Goal: Task Accomplishment & Management: Manage account settings

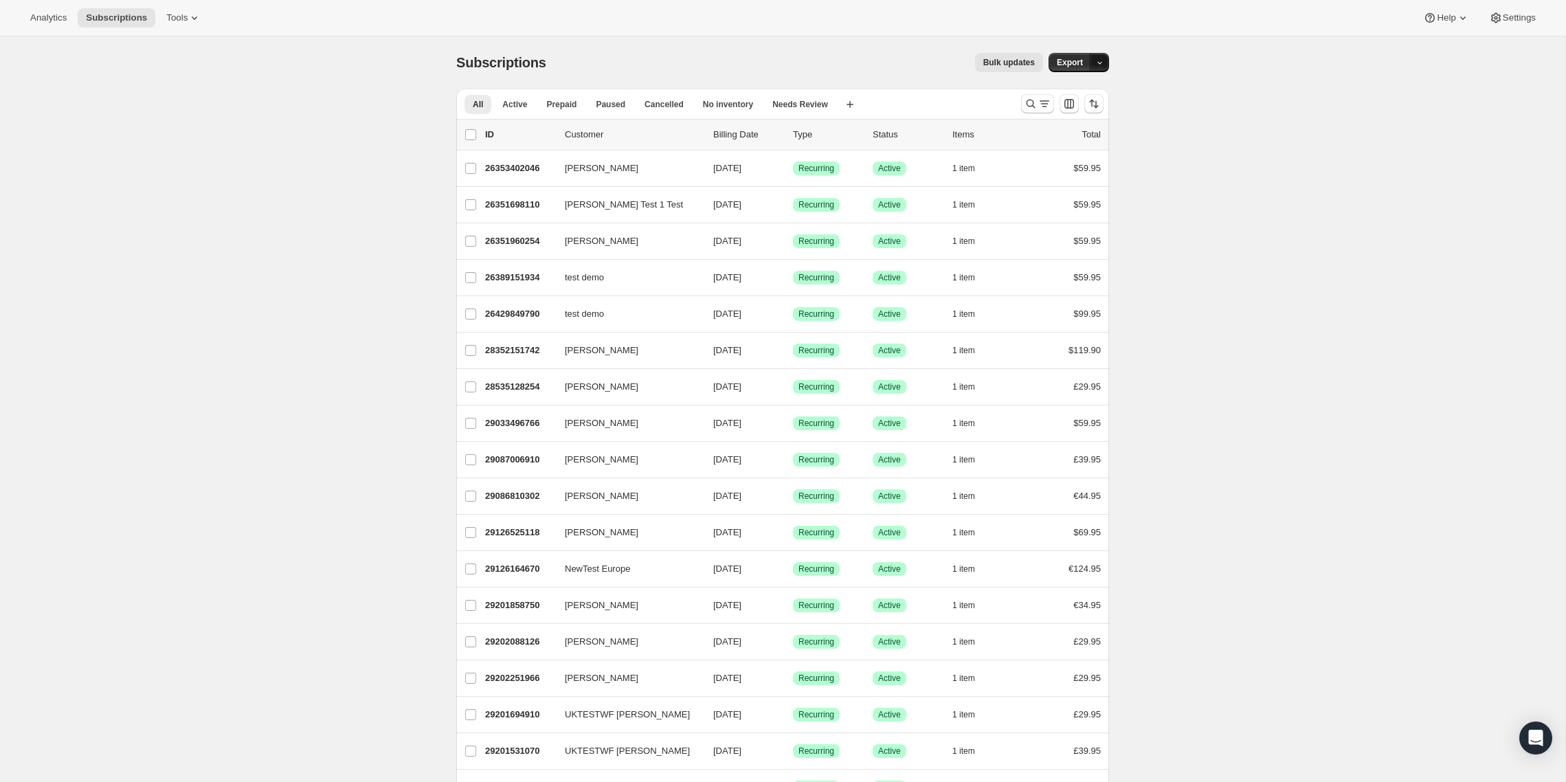
click at [1105, 60] on button "button" at bounding box center [1099, 62] width 19 height 19
click at [1516, 18] on span "Settings" at bounding box center [1519, 17] width 33 height 11
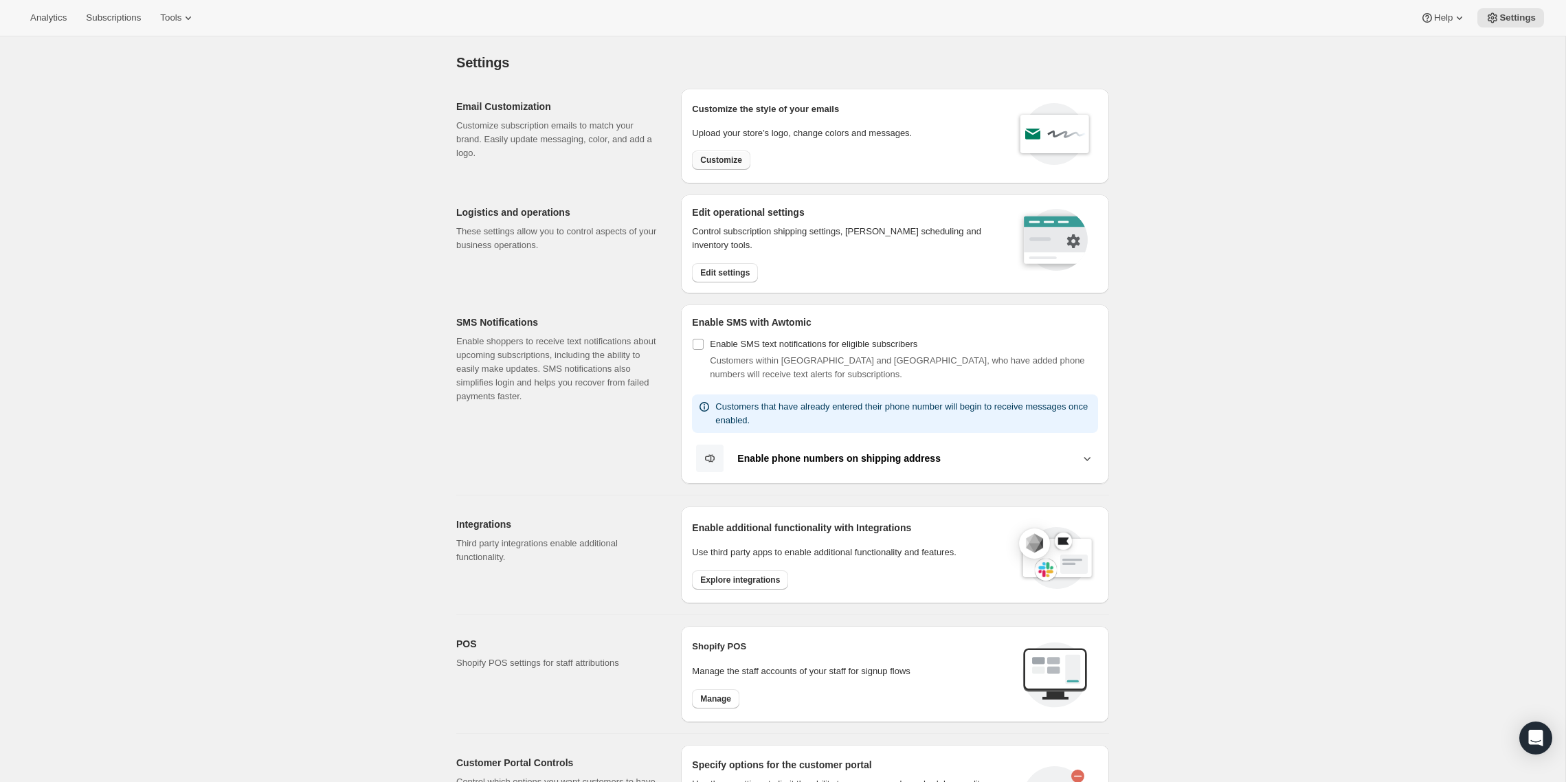
click at [720, 158] on span "Customize" at bounding box center [721, 160] width 42 height 11
select select "subscriptionMessage"
select select "5"
select select "15"
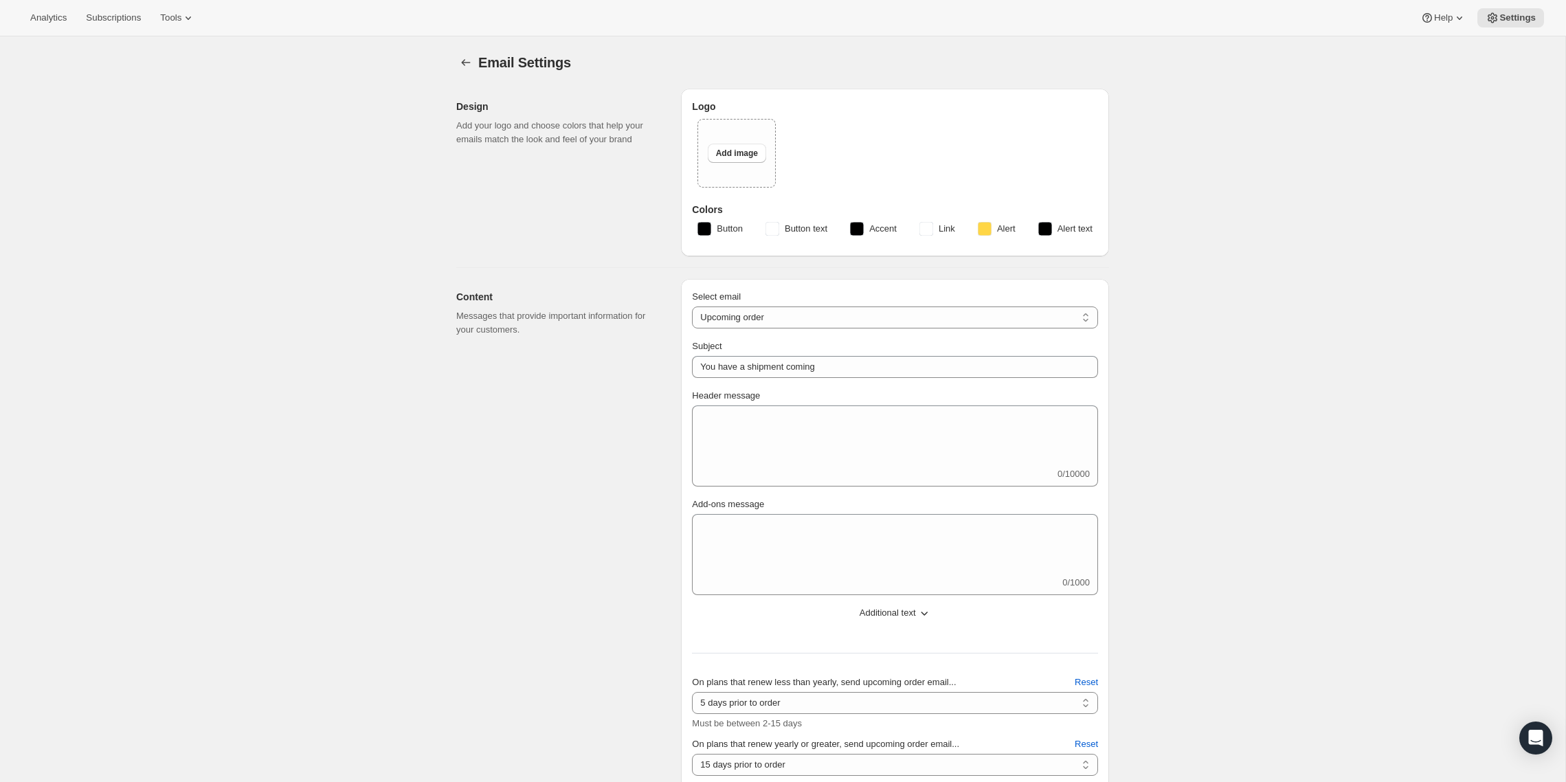
type input "Your SkyGolf Membership Will be Auto Renewed"
select select "15"
type input "SkyGolf"
checkbox input "false"
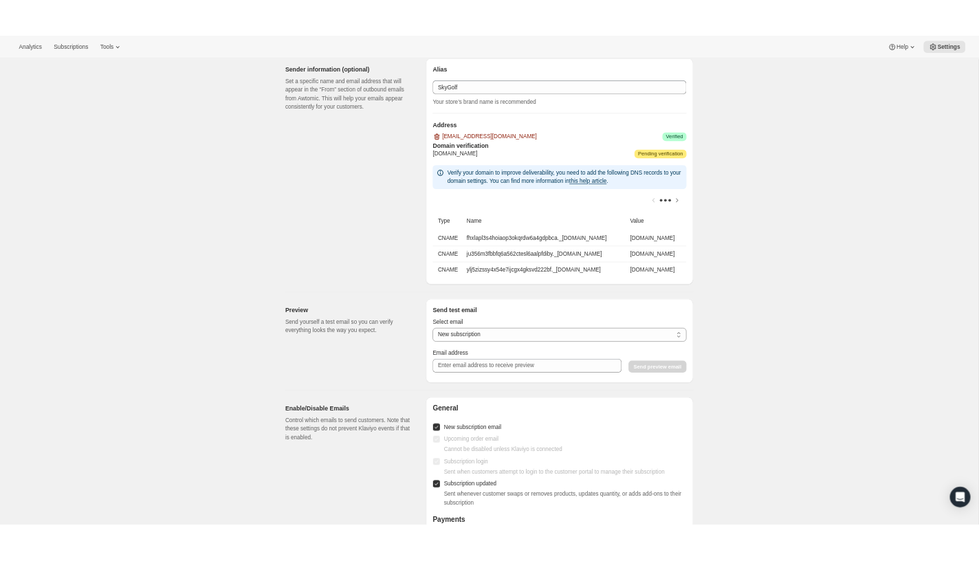
scroll to position [935, 0]
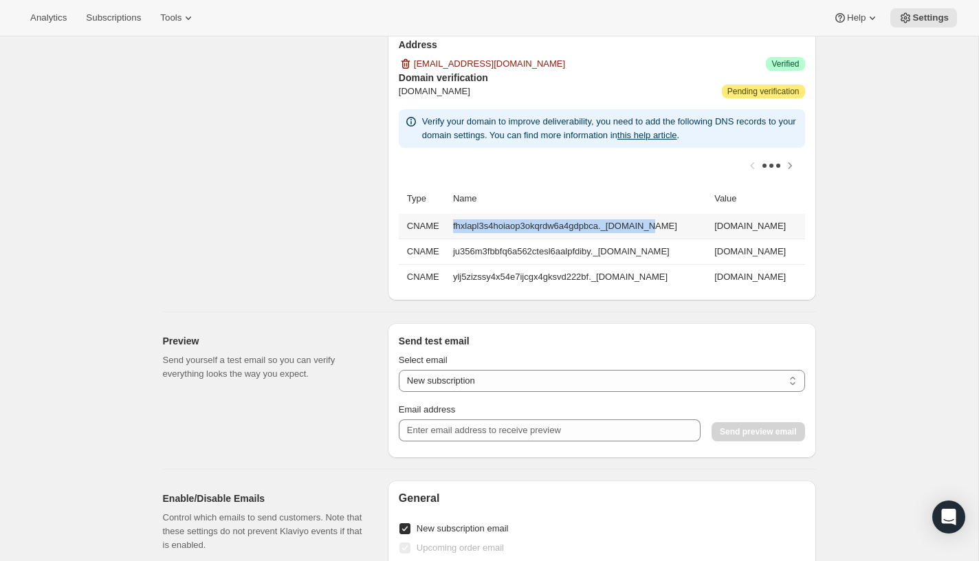
drag, startPoint x: 446, startPoint y: 226, endPoint x: 640, endPoint y: 233, distance: 193.9
click at [640, 233] on td "fhxlapl3s4hoiaop3okqrdw6a4gdpbca._[DOMAIN_NAME]" at bounding box center [579, 226] width 261 height 25
drag, startPoint x: 688, startPoint y: 226, endPoint x: 443, endPoint y: 225, distance: 245.4
click at [449, 225] on td "fhxlapl3s4hoiaop3okqrdw6a4gdpbca._[DOMAIN_NAME]" at bounding box center [579, 226] width 261 height 25
click at [449, 229] on td "fhxlapl3s4hoiaop3okqrdw6a4gdpbca._[DOMAIN_NAME]" at bounding box center [579, 226] width 261 height 25
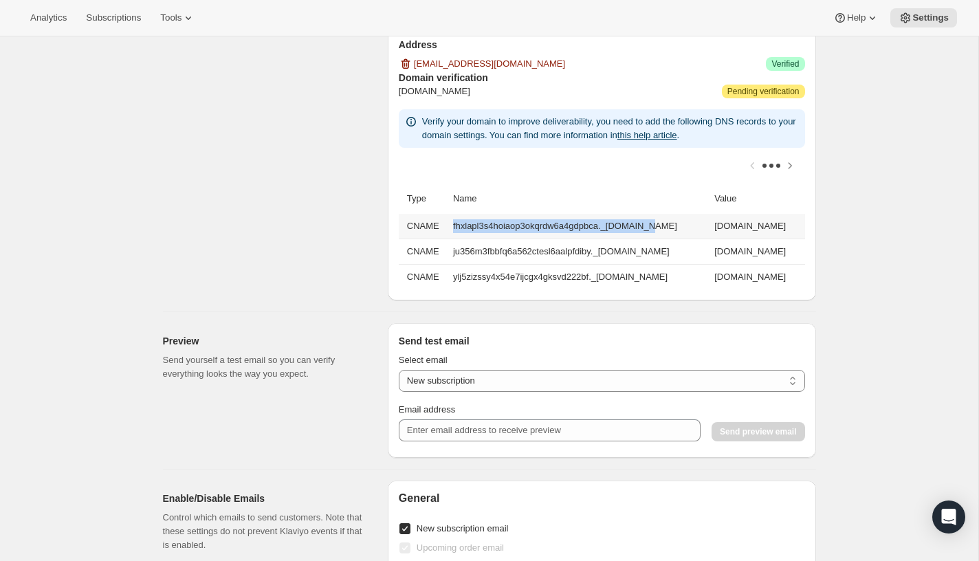
drag, startPoint x: 445, startPoint y: 225, endPoint x: 641, endPoint y: 236, distance: 195.5
click at [641, 236] on td "fhxlapl3s4hoiaop3okqrdw6a4gdpbca._[DOMAIN_NAME]" at bounding box center [579, 226] width 261 height 25
copy td "fhxlapl3s4hoiaop3okqrdw6a4gdpbca._domainkey"
click at [710, 225] on td "[DOMAIN_NAME]" at bounding box center [757, 226] width 94 height 25
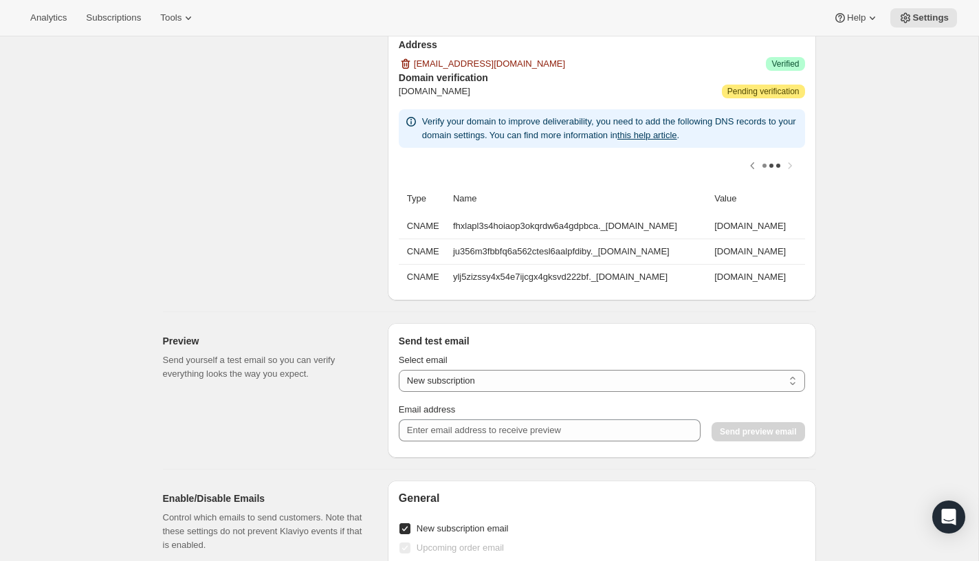
drag, startPoint x: 698, startPoint y: 224, endPoint x: 825, endPoint y: 223, distance: 127.8
click at [805, 223] on div "Type Name Value CNAME fhxlapl3s4hoiaop3okqrdw6a4gdpbca._[DOMAIN_NAME] [DOMAIN_N…" at bounding box center [602, 237] width 406 height 106
copy td "[DOMAIN_NAME]"
drag, startPoint x: 445, startPoint y: 253, endPoint x: 337, endPoint y: 263, distance: 108.4
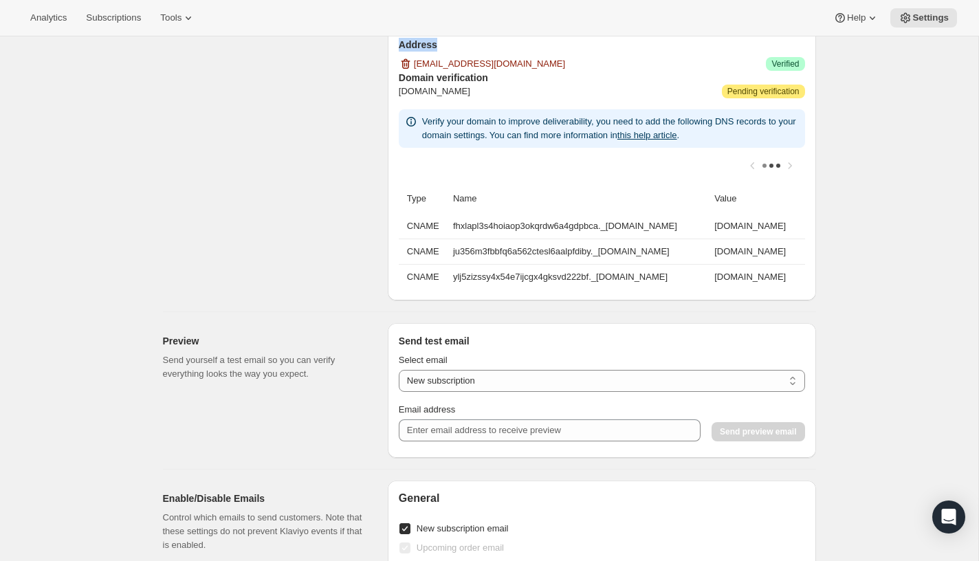
click at [399, 265] on div "Type Name Value CNAME fhxlapl3s4hoiaop3okqrdw6a4gdpbca._[DOMAIN_NAME] [DOMAIN_N…" at bounding box center [602, 237] width 406 height 106
click at [449, 252] on td "ju356m3fbbfq6a562ctesl6aalpfdiby._[DOMAIN_NAME]" at bounding box center [579, 250] width 261 height 25
drag, startPoint x: 445, startPoint y: 252, endPoint x: 633, endPoint y: 253, distance: 187.6
click at [633, 253] on td "ju356m3fbbfq6a562ctesl6aalpfdiby._[DOMAIN_NAME]" at bounding box center [579, 250] width 261 height 25
copy td "ju356m3fbbfq6a562ctesl6aalpfdiby._domainkey"
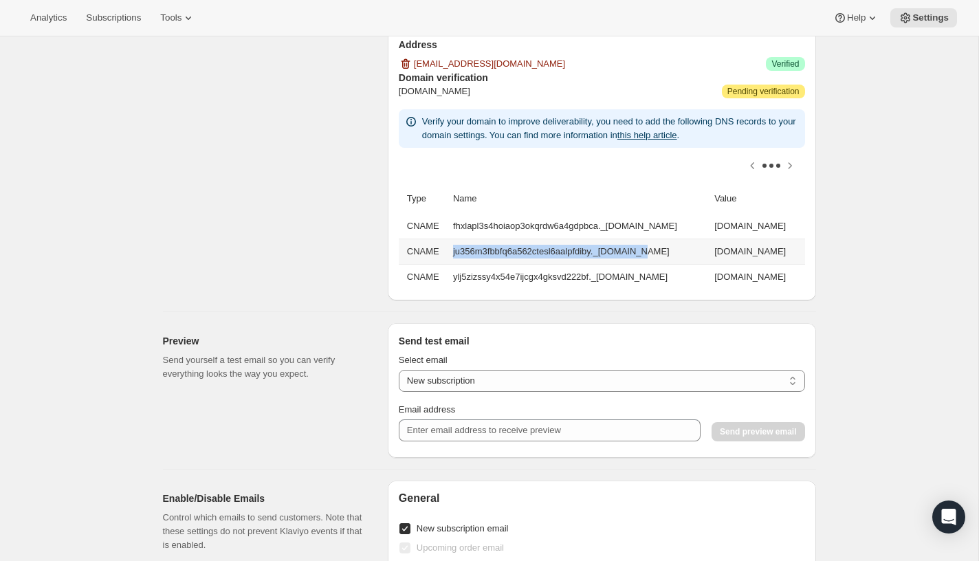
scroll to position [0, 132]
drag, startPoint x: 697, startPoint y: 252, endPoint x: 815, endPoint y: 256, distance: 118.3
click at [805, 256] on div "Type Name Value CNAME fhxlapl3s4hoiaop3okqrdw6a4gdpbca._[DOMAIN_NAME] [DOMAIN_N…" at bounding box center [602, 237] width 406 height 106
copy td "[DOMAIN_NAME]"
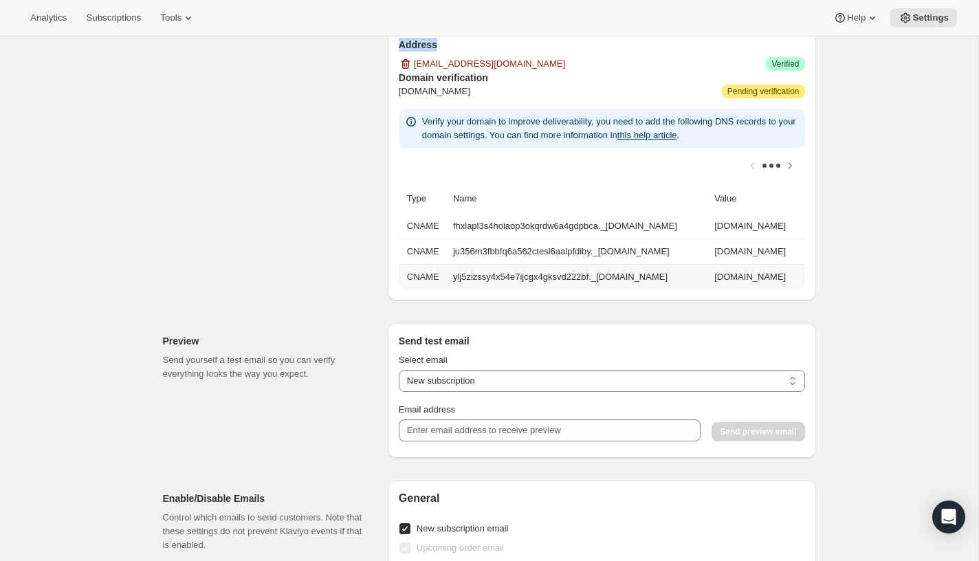
drag, startPoint x: 543, startPoint y: 277, endPoint x: 443, endPoint y: 279, distance: 100.4
click at [449, 280] on td "ylj5zizssy4x54e7ijcgx4gksvd222bf._[DOMAIN_NAME]" at bounding box center [579, 276] width 261 height 25
click at [449, 278] on td "ylj5zizssy4x54e7ijcgx4gksvd222bf._[DOMAIN_NAME]" at bounding box center [579, 276] width 261 height 25
drag, startPoint x: 443, startPoint y: 277, endPoint x: 623, endPoint y: 282, distance: 180.2
click at [623, 283] on td "ylj5zizssy4x54e7ijcgx4gksvd222bf._[DOMAIN_NAME]" at bounding box center [579, 276] width 261 height 25
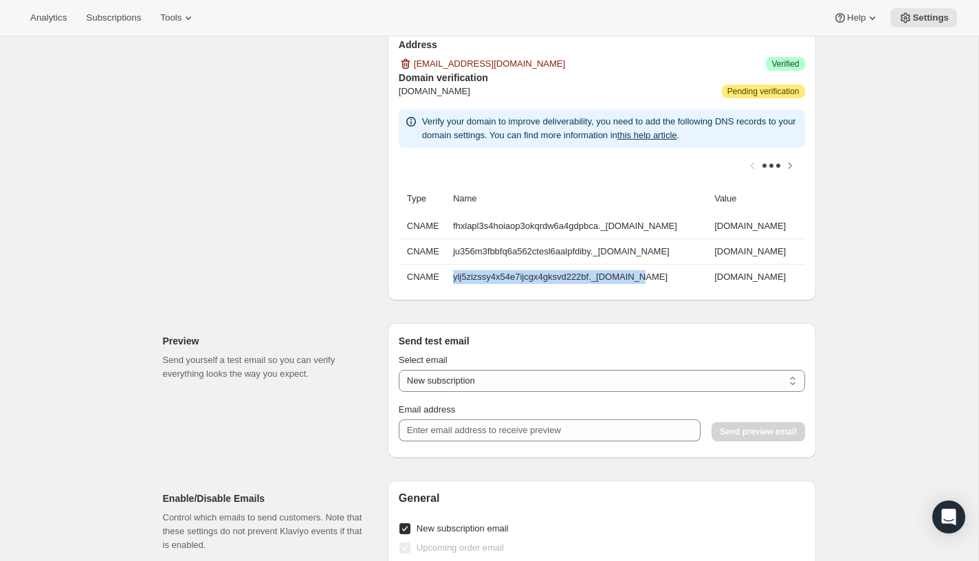
copy td "ylj5zizssy4x54e7ijcgx4gksvd222bf._domainkey"
drag, startPoint x: 698, startPoint y: 278, endPoint x: 841, endPoint y: 280, distance: 143.7
click at [805, 282] on div "Type Name Value CNAME fhxlapl3s4hoiaop3okqrdw6a4gdpbca._[DOMAIN_NAME] [DOMAIN_N…" at bounding box center [602, 237] width 406 height 106
copy td "[DOMAIN_NAME]"
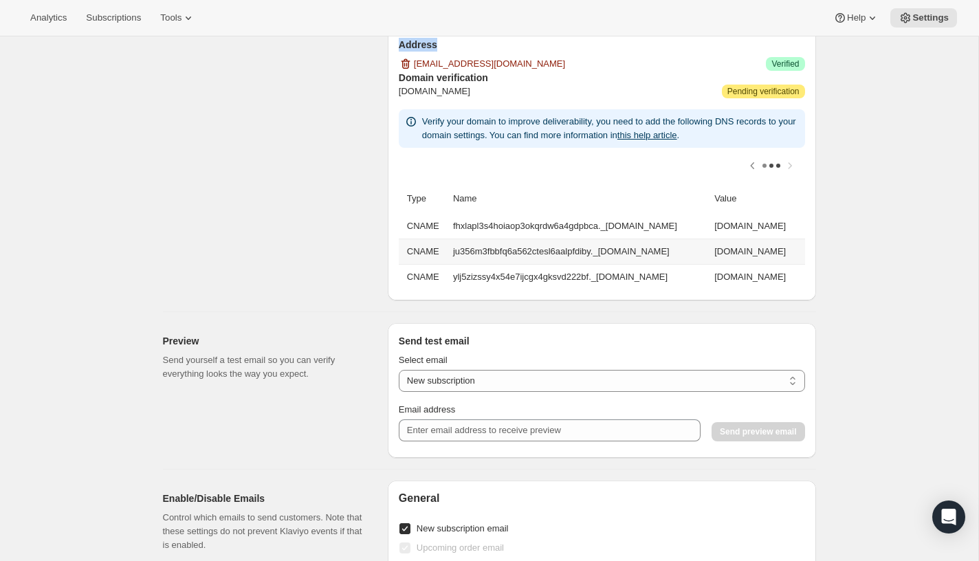
scroll to position [0, 0]
drag, startPoint x: 470, startPoint y: 249, endPoint x: 291, endPoint y: 245, distance: 179.4
click at [399, 245] on div "Type Name Value CNAME fhxlapl3s4hoiaop3okqrdw6a4gdpbca._[DOMAIN_NAME] [DOMAIN_N…" at bounding box center [602, 237] width 406 height 106
click at [367, 265] on div "Sender information (optional) Set a specific name and email address that will a…" at bounding box center [270, 119] width 214 height 362
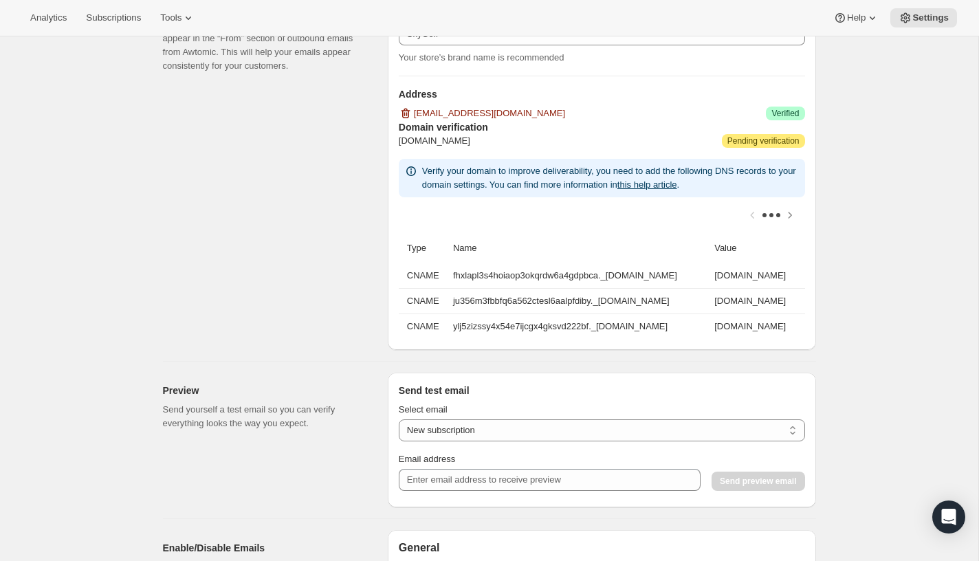
scroll to position [818, 0]
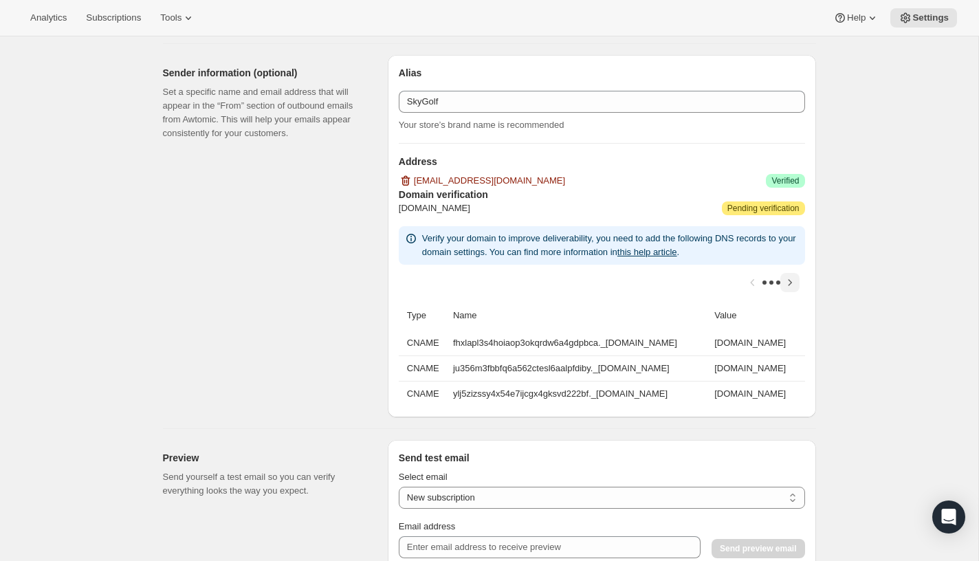
click at [790, 282] on icon "Scroll table right one column" at bounding box center [790, 283] width 14 height 14
click at [790, 282] on icon "Scroll table right one column" at bounding box center [789, 282] width 3 height 6
click at [790, 281] on icon "Scroll table right one column" at bounding box center [789, 282] width 3 height 6
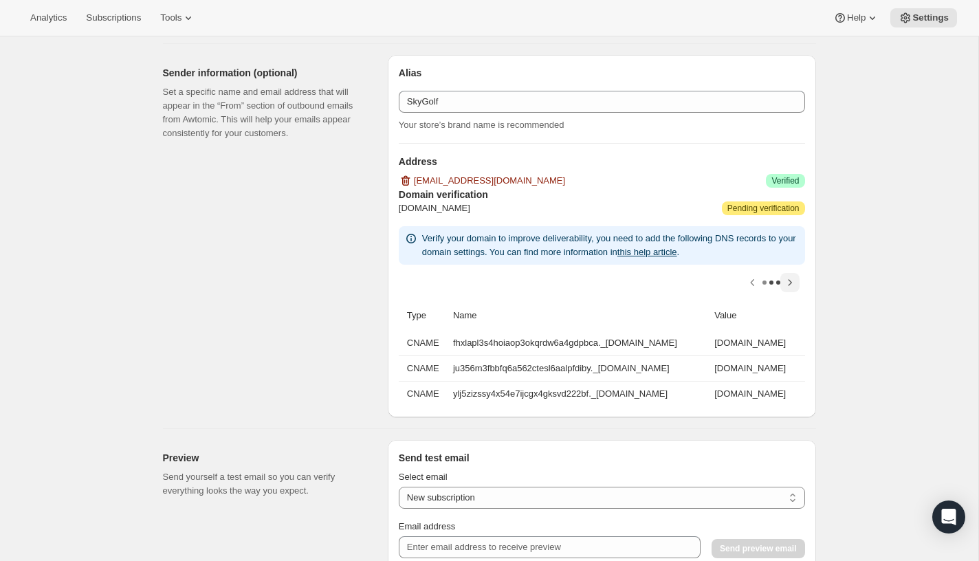
scroll to position [0, 132]
click at [790, 281] on div at bounding box center [602, 283] width 406 height 36
